Goal: Task Accomplishment & Management: Use online tool/utility

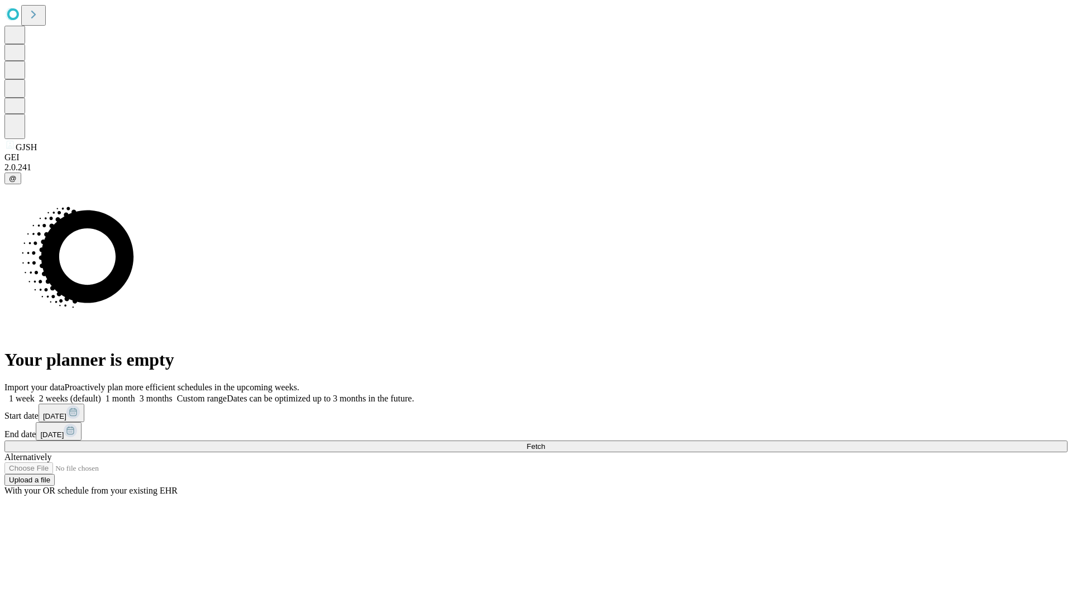
click at [545, 442] on span "Fetch" at bounding box center [535, 446] width 18 height 8
